Goal: Find specific page/section: Find specific page/section

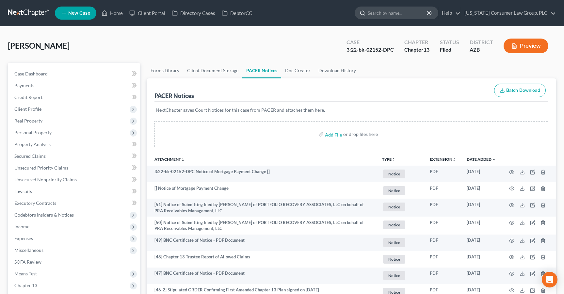
click at [406, 14] on input "search" at bounding box center [397, 13] width 60 height 12
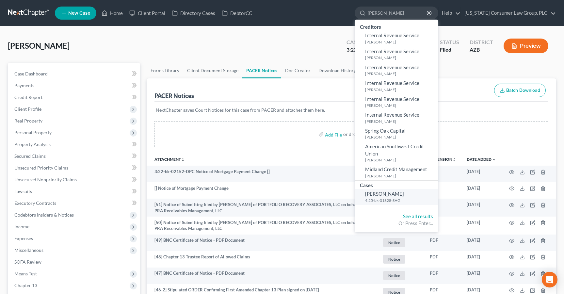
type input "[PERSON_NAME]"
click at [386, 194] on span "[PERSON_NAME]" at bounding box center [384, 194] width 39 height 6
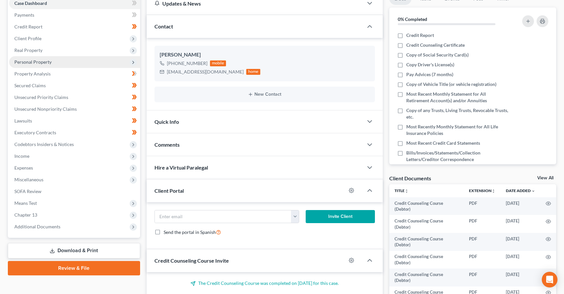
scroll to position [126, 0]
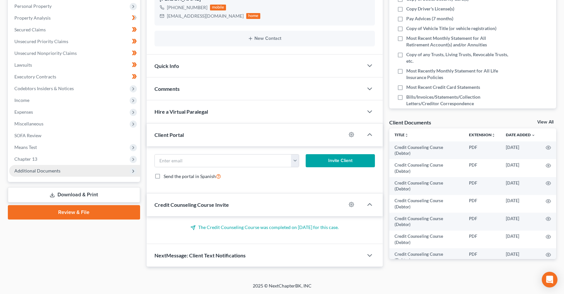
click at [59, 166] on span "Additional Documents" at bounding box center [74, 171] width 131 height 12
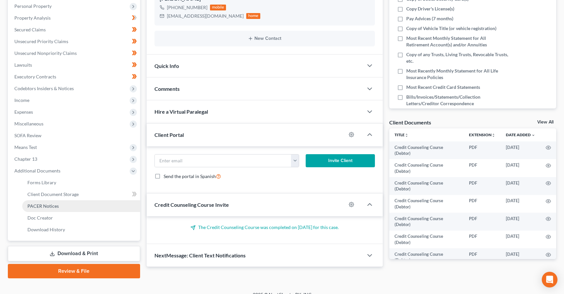
click at [41, 202] on link "PACER Notices" at bounding box center [81, 206] width 118 height 12
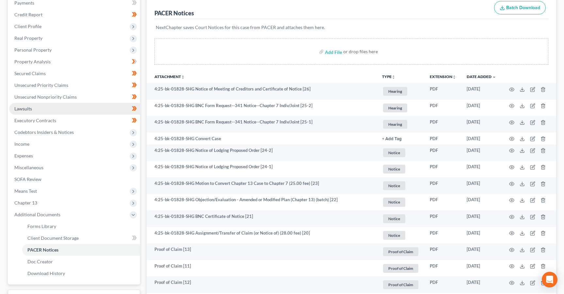
scroll to position [91, 0]
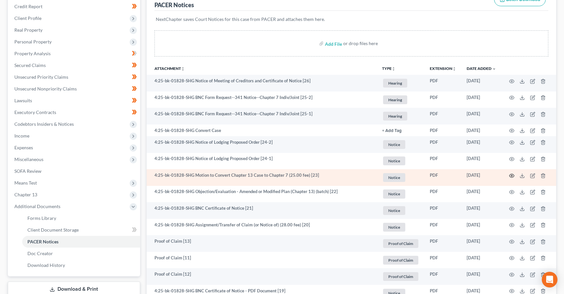
click at [509, 174] on icon "button" at bounding box center [511, 175] width 5 height 5
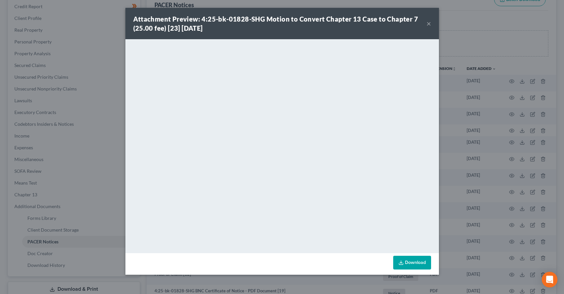
click at [430, 23] on button "×" at bounding box center [428, 24] width 5 height 8
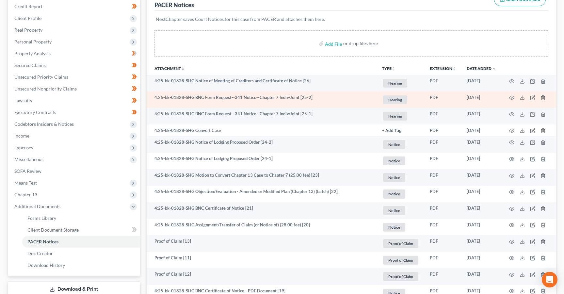
scroll to position [0, 0]
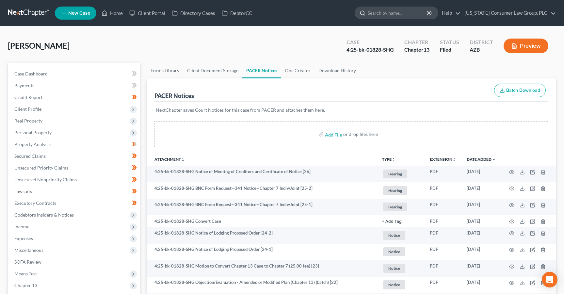
click at [402, 13] on input "search" at bounding box center [397, 13] width 60 height 12
type input "d"
type input "g"
click at [391, 18] on input "search" at bounding box center [397, 13] width 60 height 12
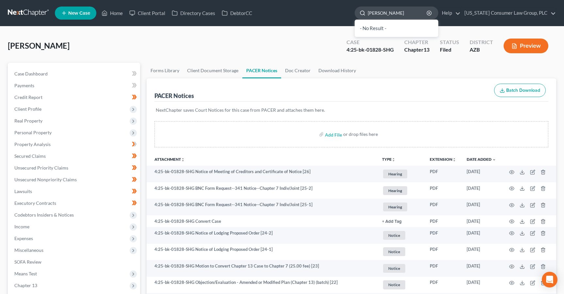
type input "[PERSON_NAME]"
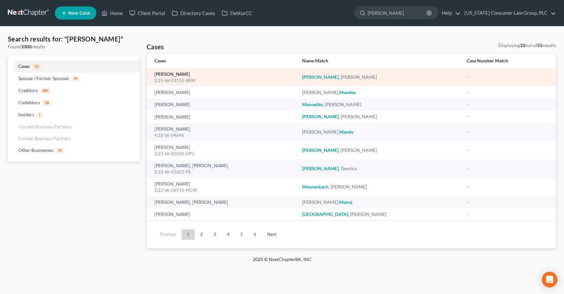
click at [173, 74] on link "[PERSON_NAME]" at bounding box center [172, 74] width 36 height 5
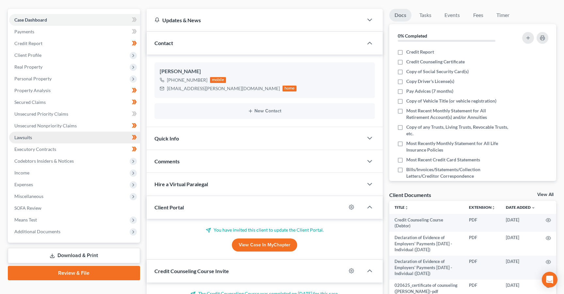
scroll to position [117, 0]
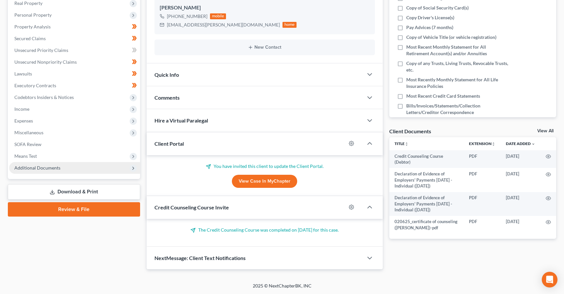
click at [35, 170] on span "Additional Documents" at bounding box center [74, 168] width 131 height 12
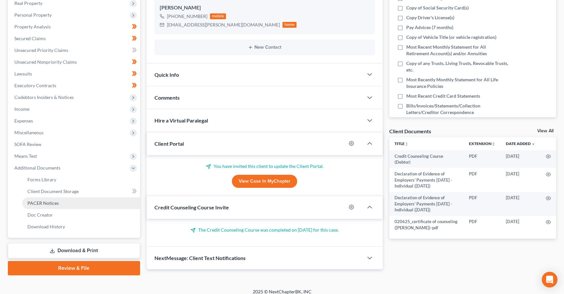
click at [47, 203] on span "PACER Notices" at bounding box center [42, 203] width 31 height 6
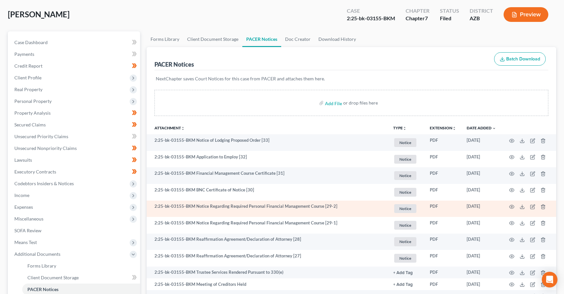
scroll to position [42, 0]
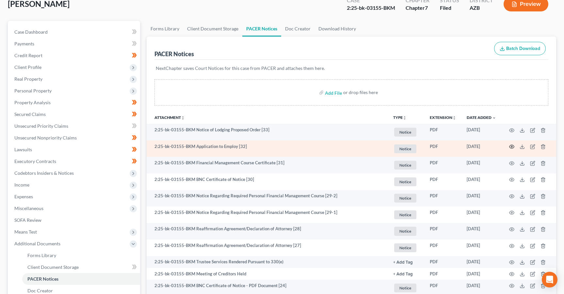
click at [511, 145] on icon "button" at bounding box center [511, 146] width 5 height 5
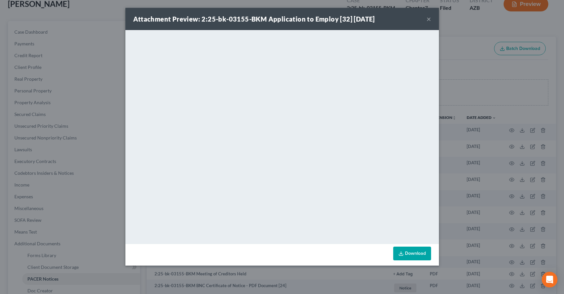
click at [428, 21] on button "×" at bounding box center [428, 19] width 5 height 8
